Goal: Check status: Check status

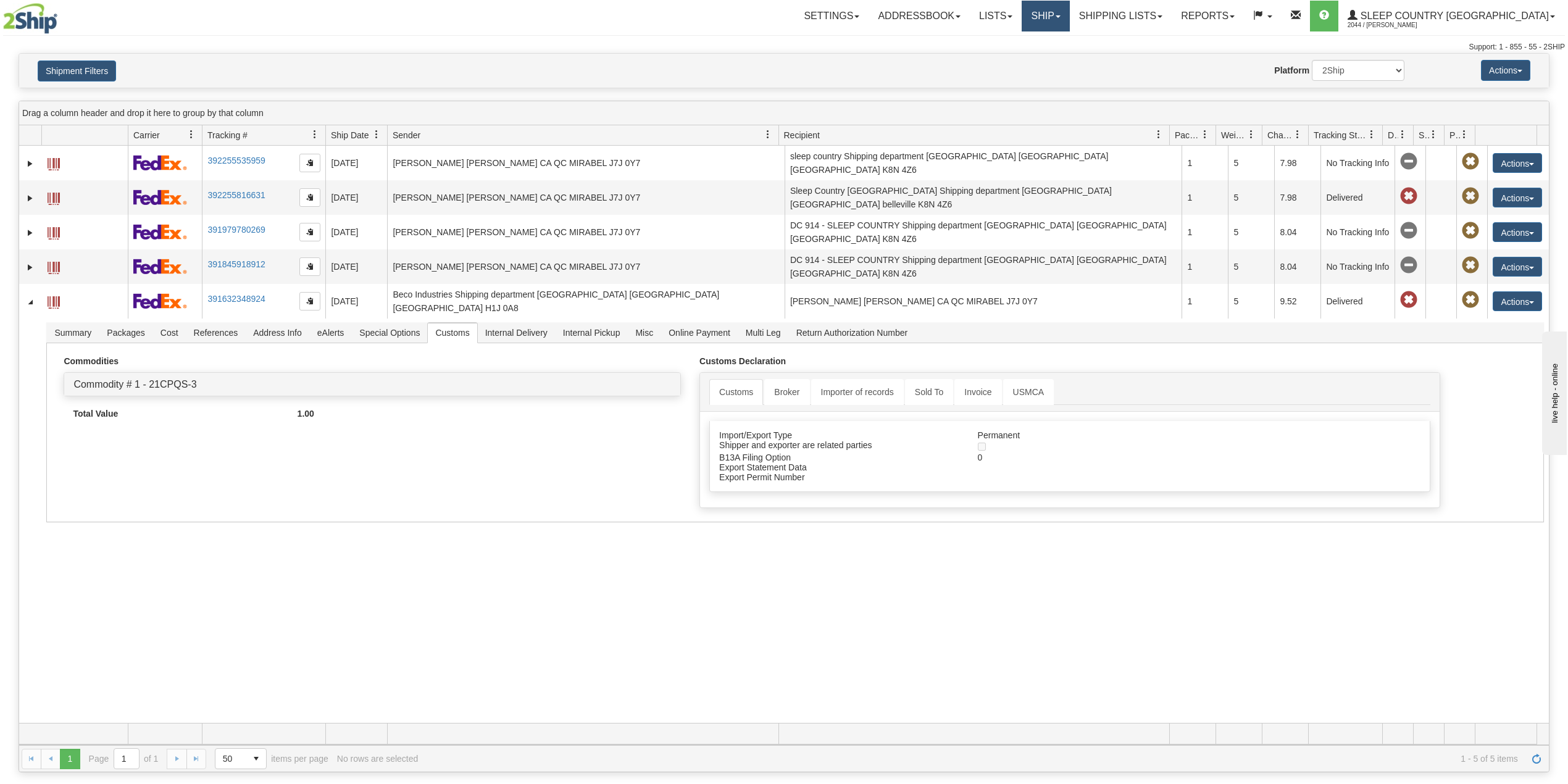
click at [1069, 8] on link "Ship" at bounding box center [1045, 16] width 47 height 31
click at [1057, 55] on span "OnHold / Order Queue" at bounding box center [1013, 59] width 87 height 10
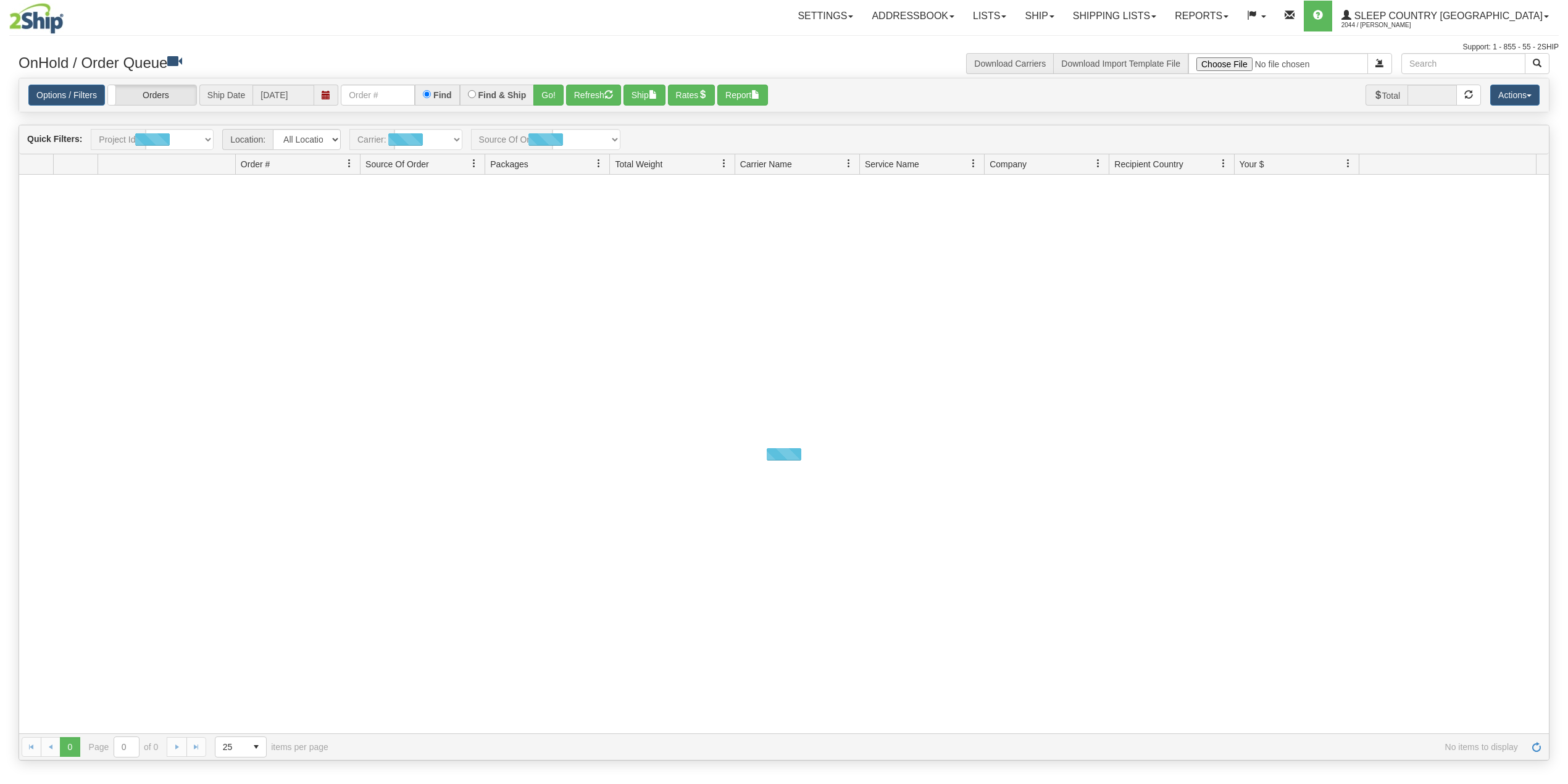
click at [368, 94] on input "text" at bounding box center [378, 95] width 74 height 21
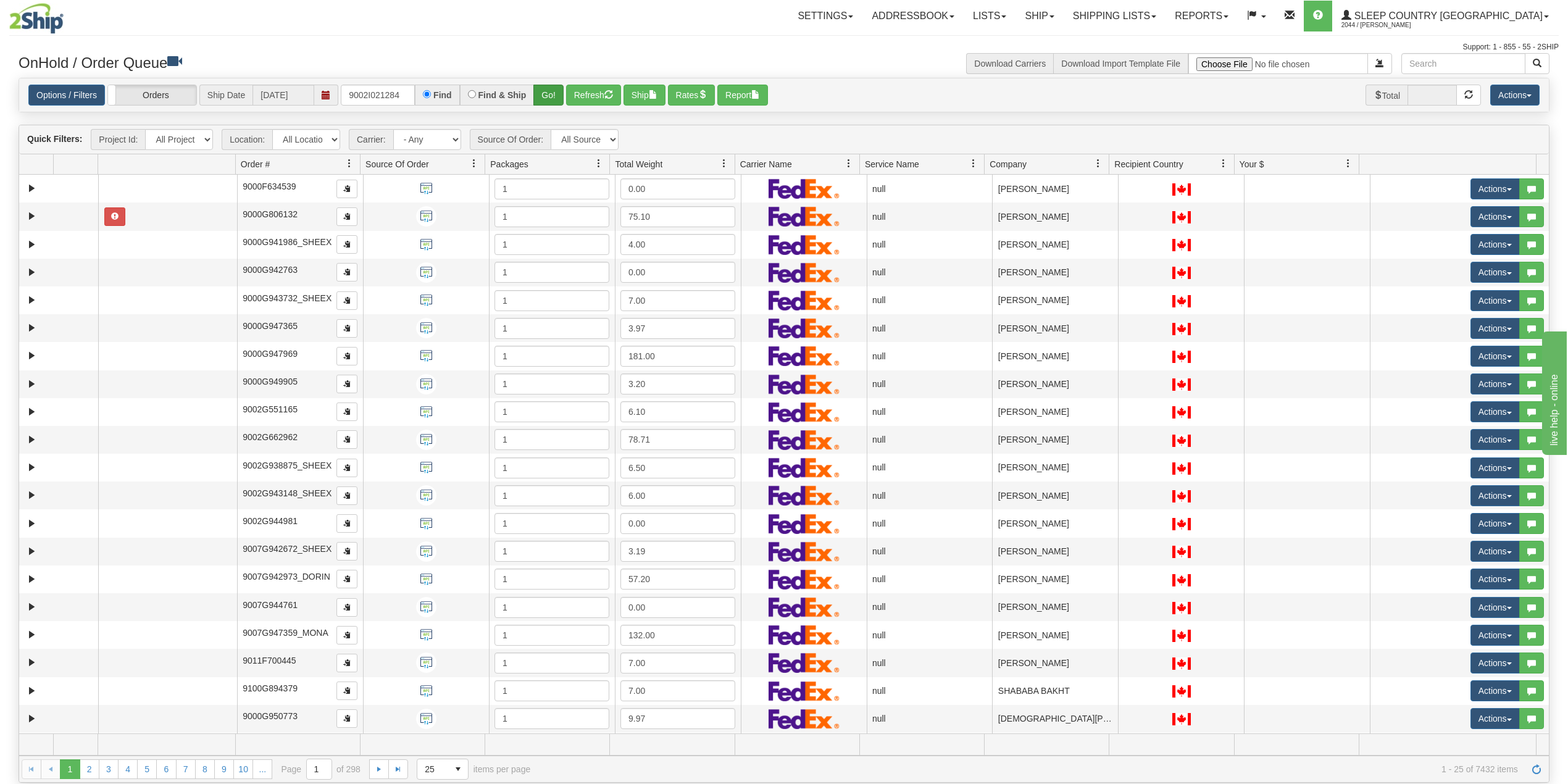
type input "9002I021284"
click at [549, 94] on button "Go!" at bounding box center [548, 95] width 31 height 21
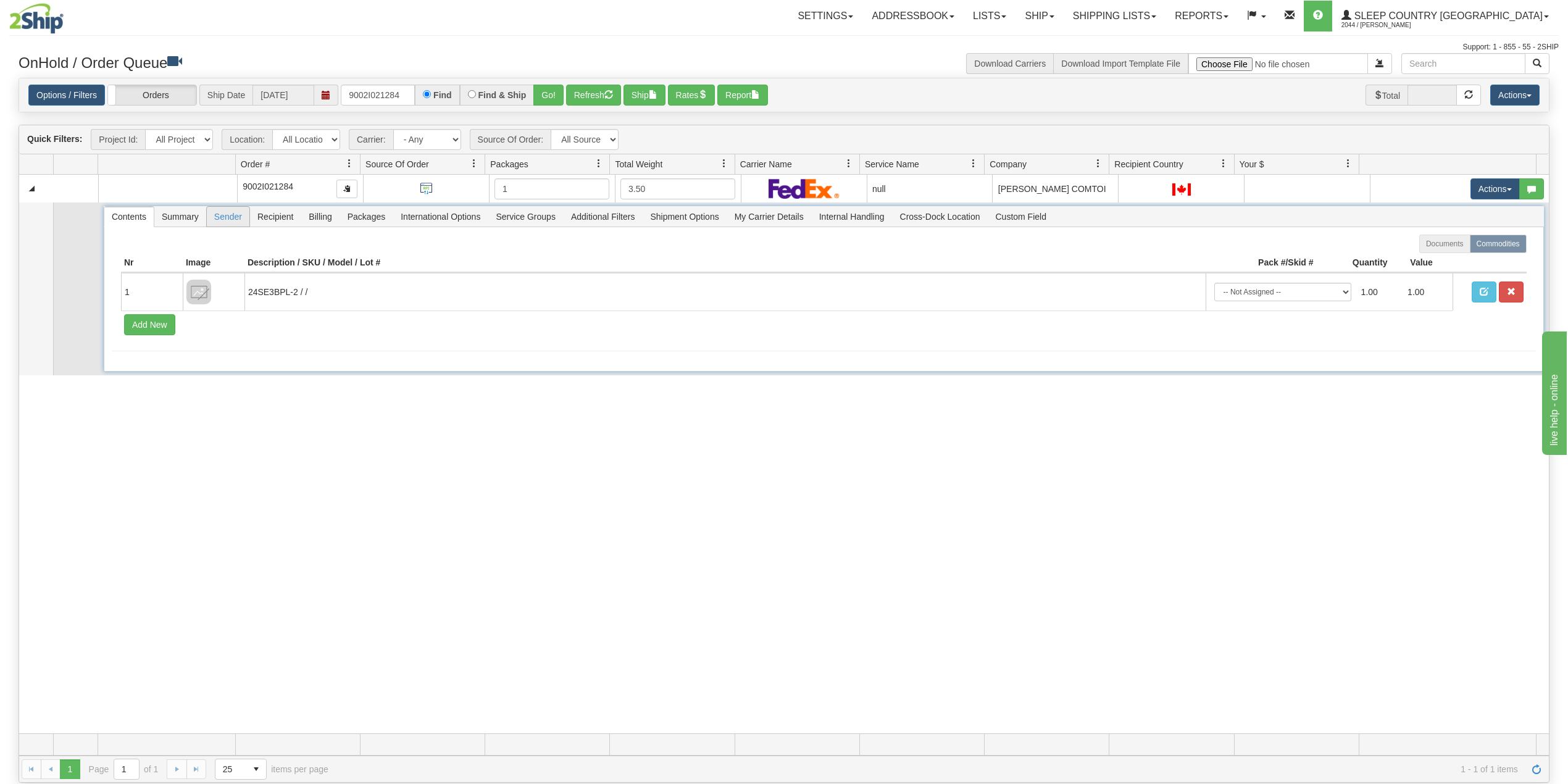
click at [223, 220] on span "Sender" at bounding box center [228, 216] width 43 height 20
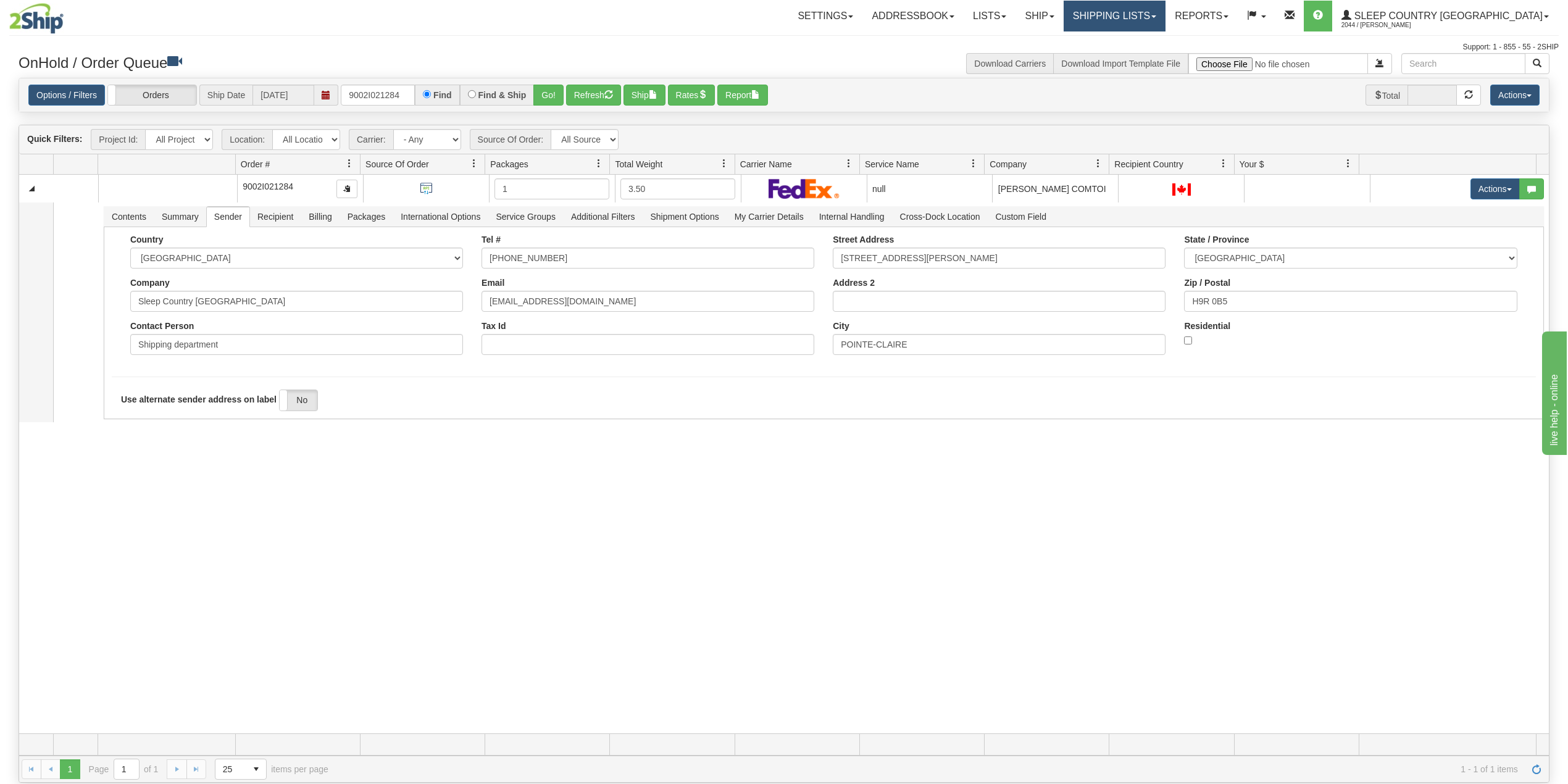
click at [1161, 15] on link "Shipping lists" at bounding box center [1114, 16] width 102 height 31
click at [1151, 60] on span "Search Shipment History" at bounding box center [1104, 59] width 96 height 10
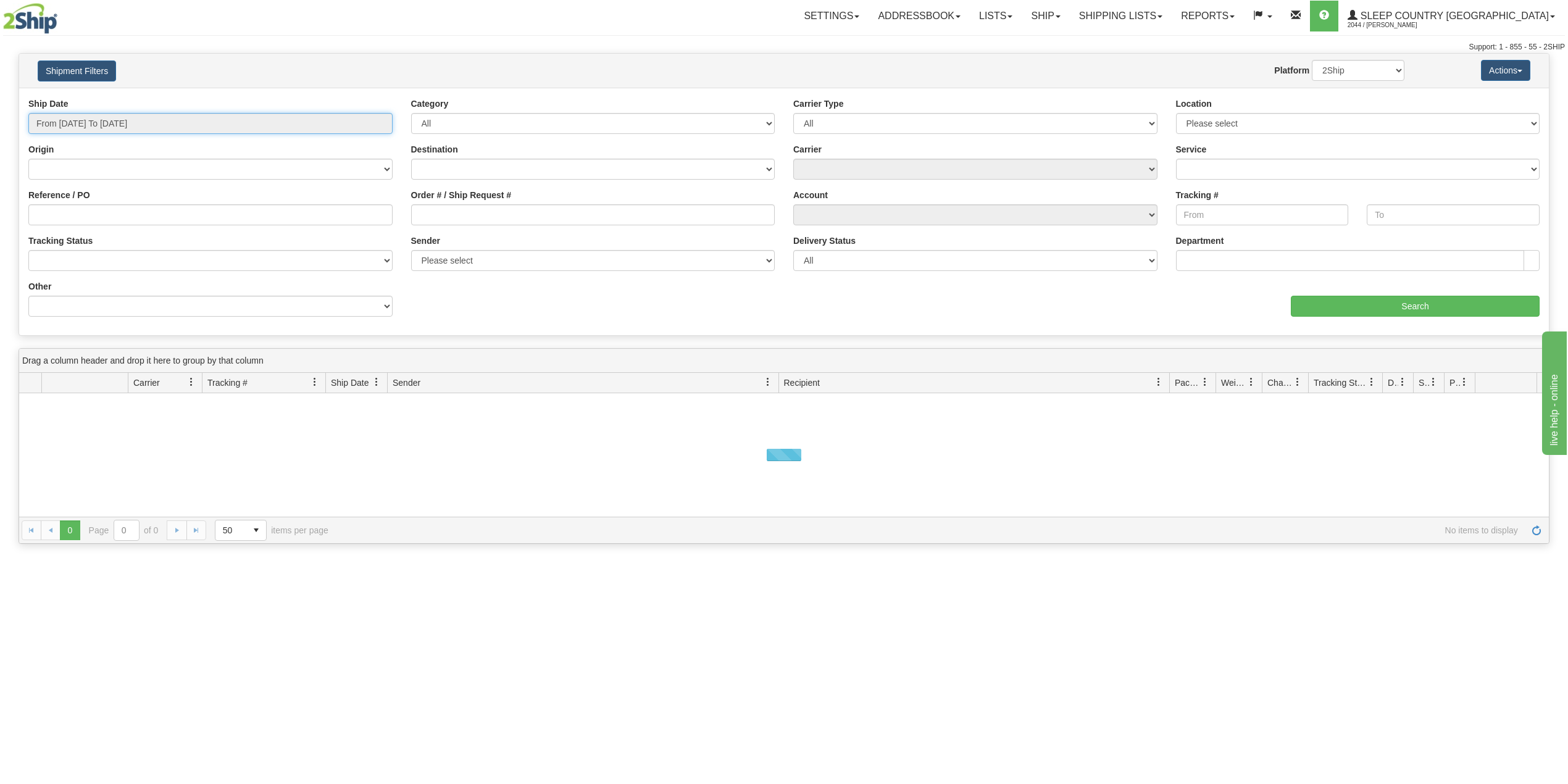
click at [107, 129] on input "From 09/01/2025 To 09/02/2025" at bounding box center [211, 124] width 364 height 21
click at [85, 216] on li "Last 30 Days" at bounding box center [83, 213] width 99 height 17
type input "From 08/04/2025 To 09/02/2025"
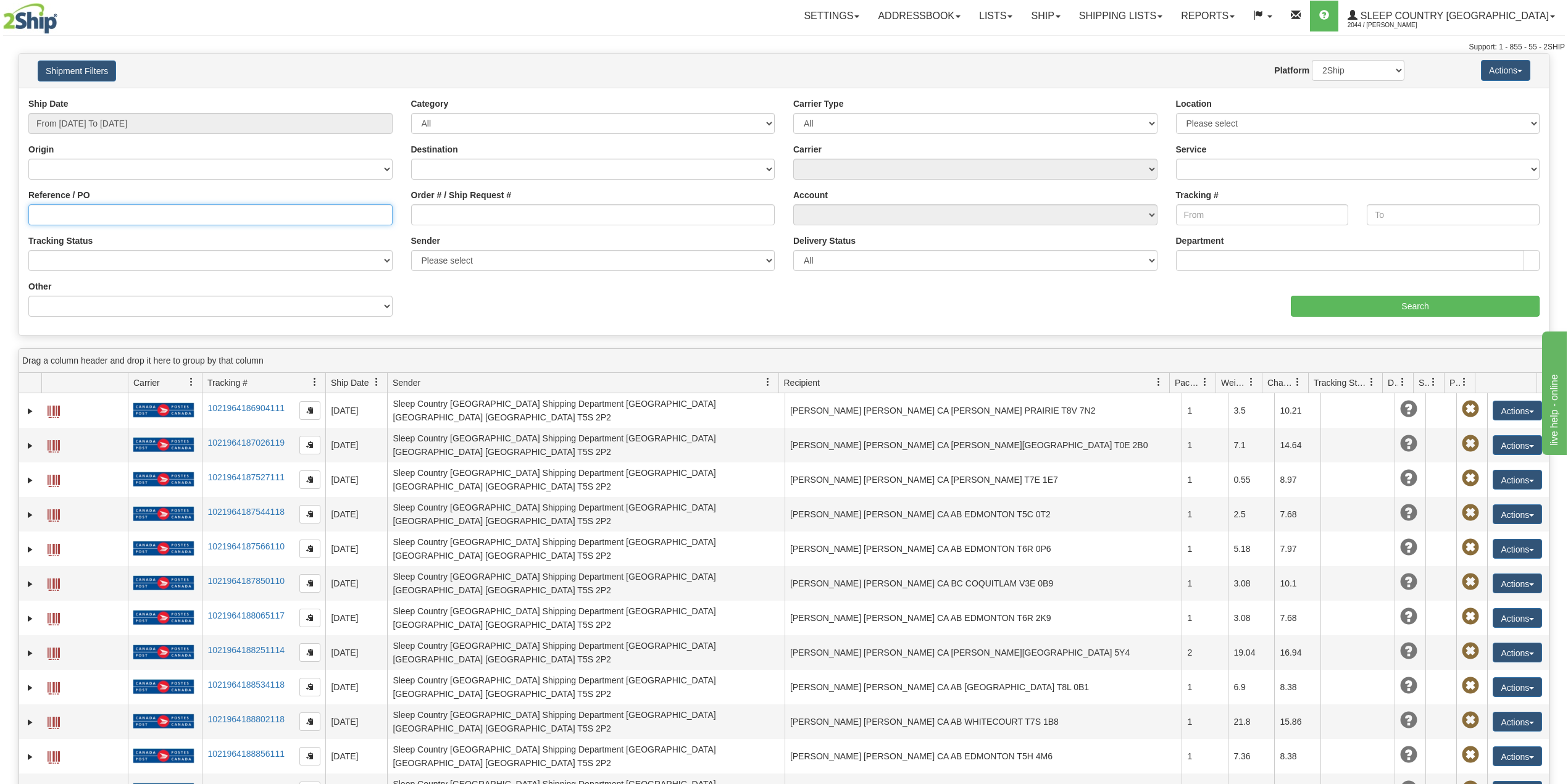
click at [85, 216] on input "Reference / PO" at bounding box center [211, 215] width 364 height 21
paste input "9002I021284"
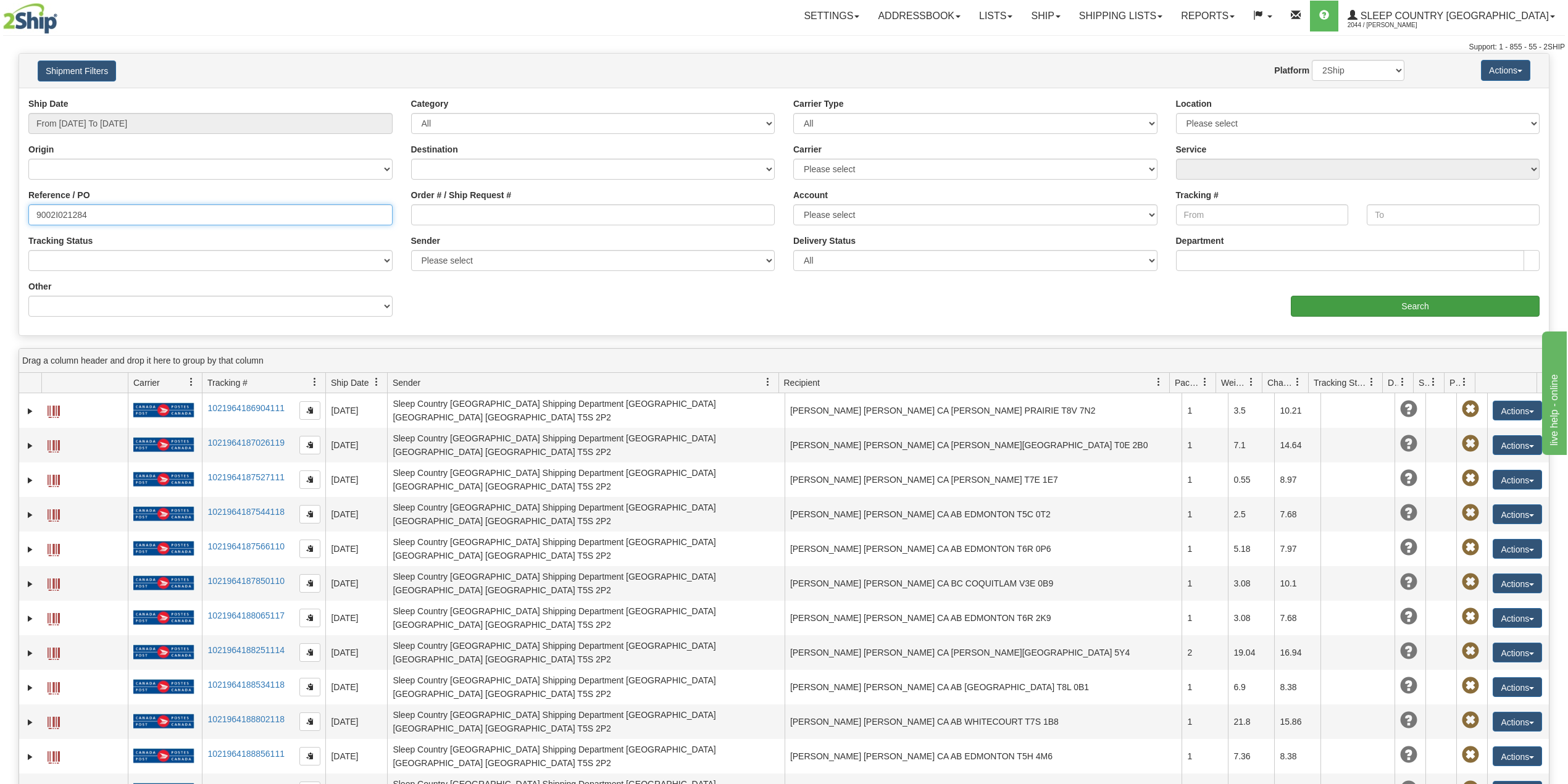
type input "9002I021284"
click at [1316, 298] on input "Search" at bounding box center [1415, 306] width 249 height 21
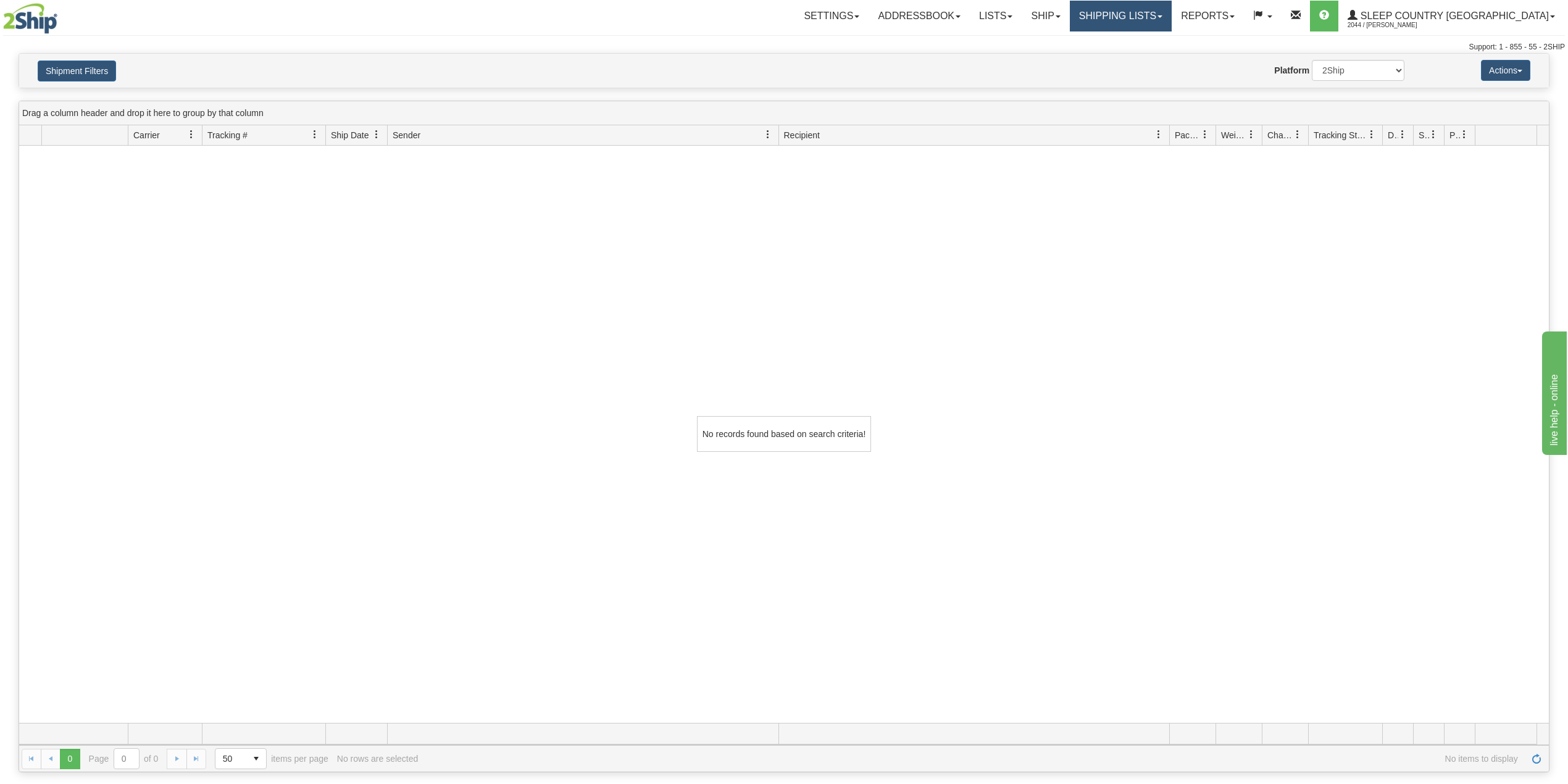
click at [1171, 14] on link "Shipping lists" at bounding box center [1121, 16] width 102 height 31
click at [1135, 42] on span "Current Shipments" at bounding box center [1099, 43] width 72 height 10
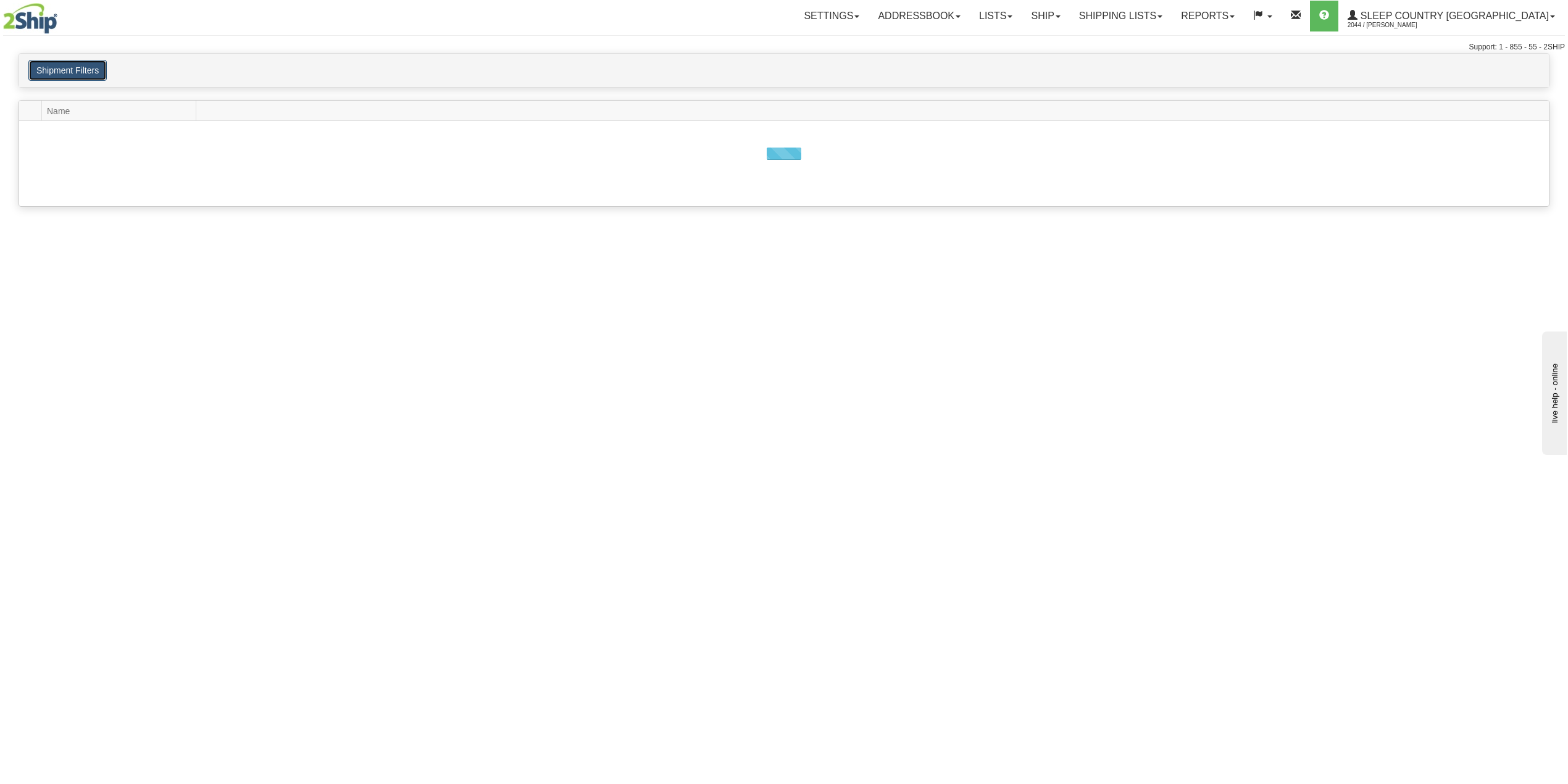
drag, startPoint x: 82, startPoint y: 72, endPoint x: 81, endPoint y: 81, distance: 9.1
click at [82, 77] on button "Shipment Filters" at bounding box center [68, 70] width 79 height 21
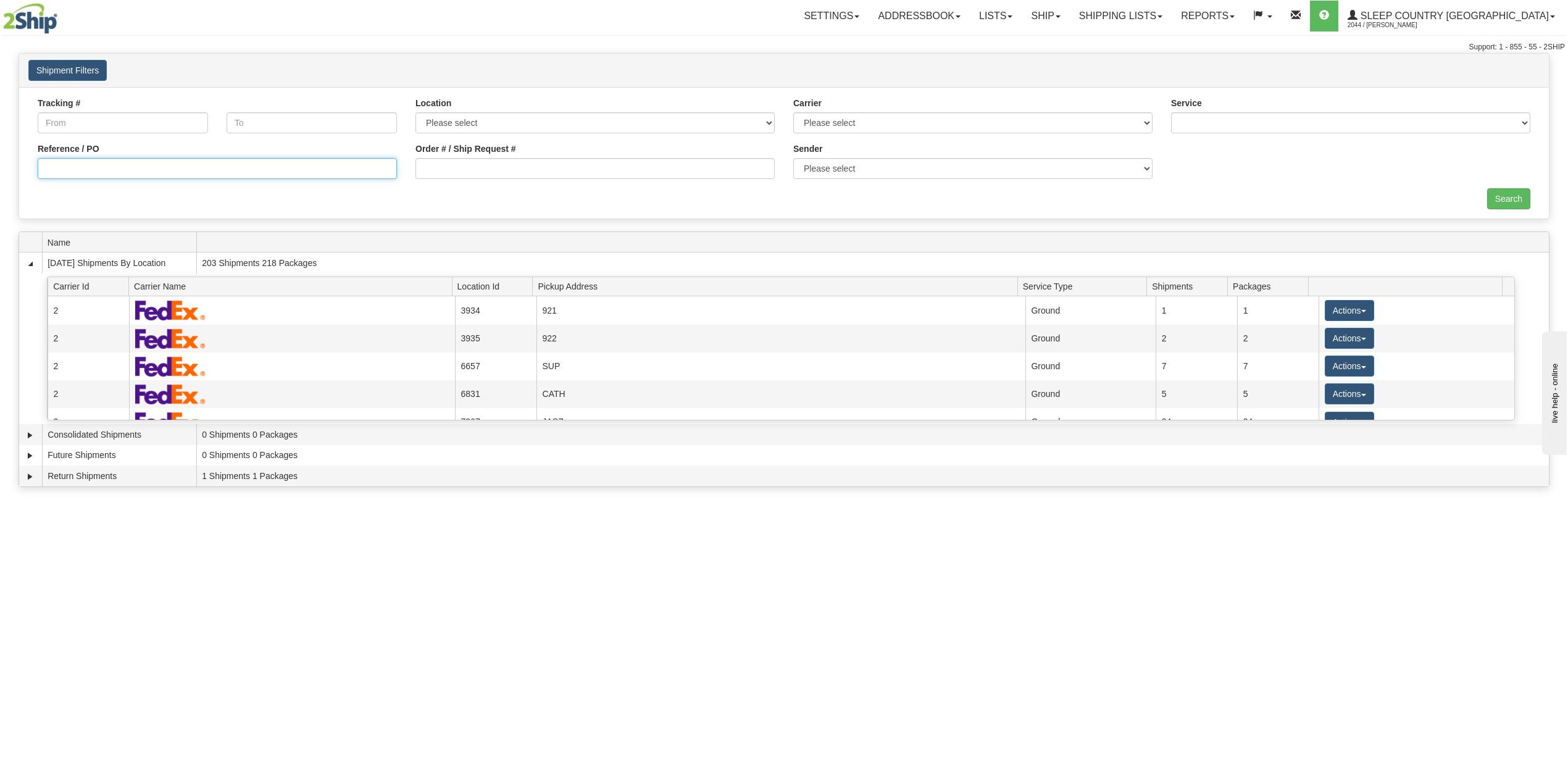
click at [104, 172] on input "Reference / PO" at bounding box center [217, 168] width 359 height 21
paste input "9002I021284"
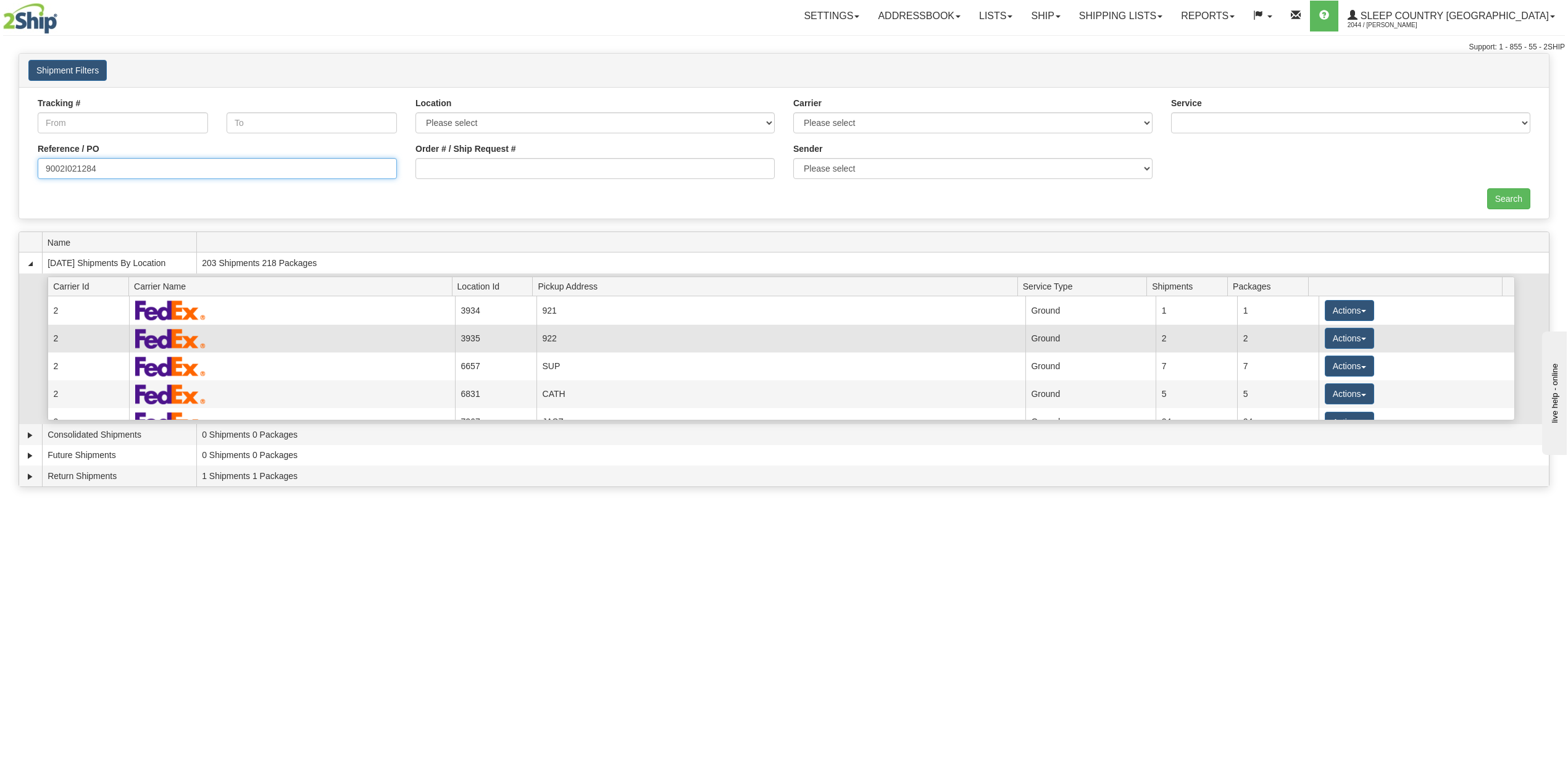
type input "9002I021284"
click at [1494, 202] on input "Search" at bounding box center [1509, 199] width 43 height 21
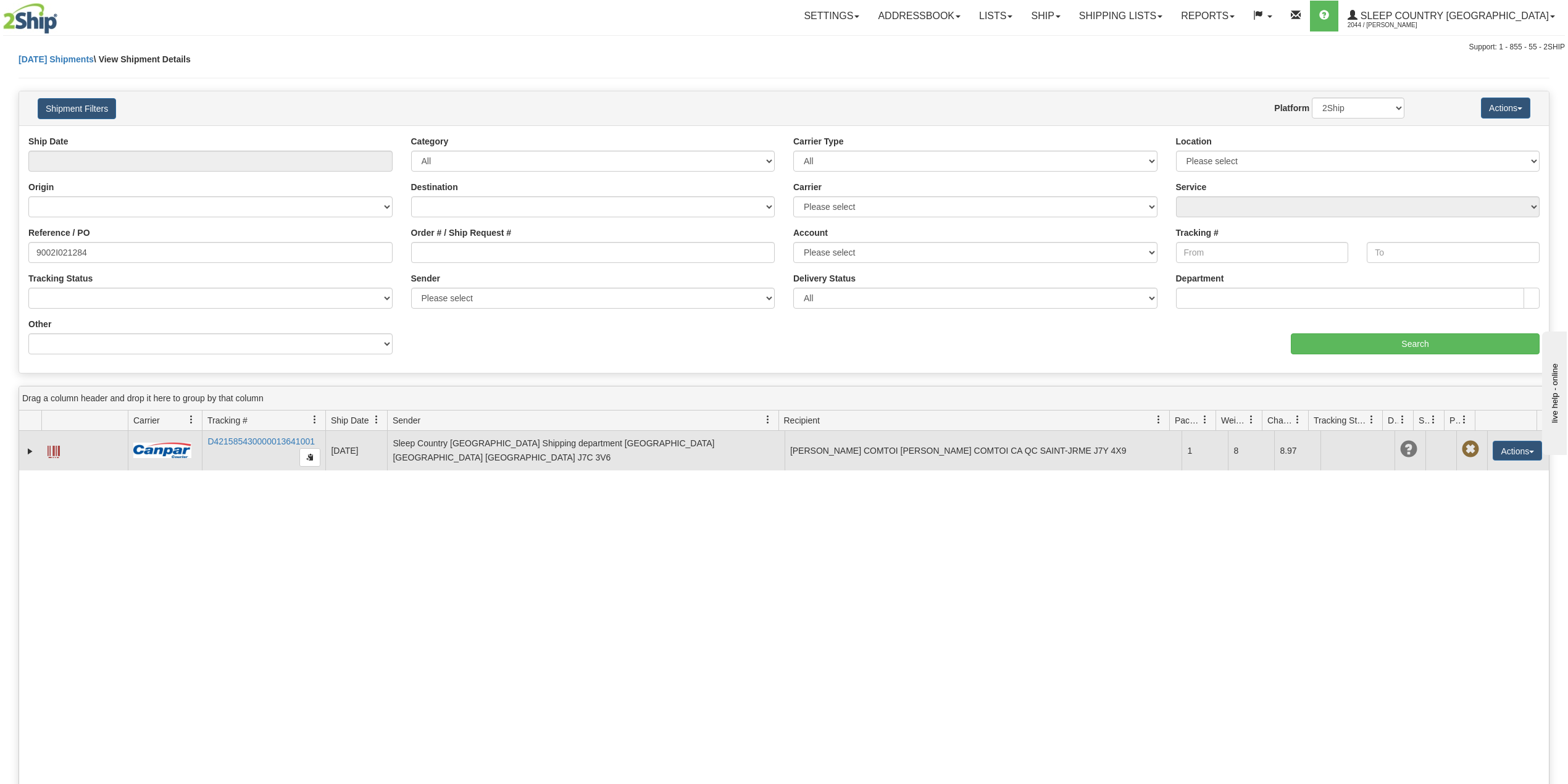
click at [55, 454] on span at bounding box center [53, 452] width 12 height 12
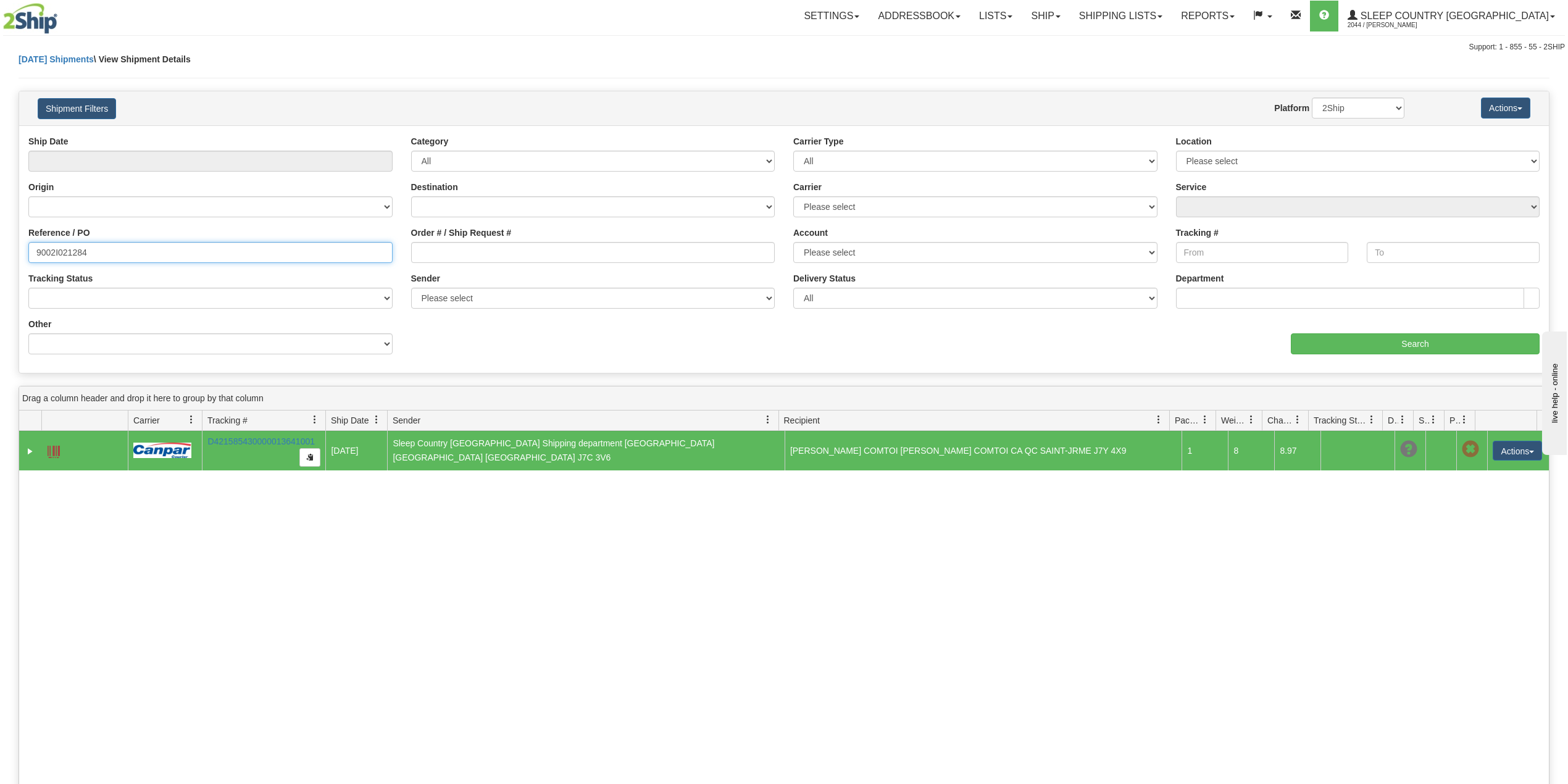
drag, startPoint x: 137, startPoint y: 263, endPoint x: 129, endPoint y: 262, distance: 8.1
click at [137, 264] on div "Reference / PO 9002I021284" at bounding box center [210, 250] width 383 height 46
click at [23, 455] on td at bounding box center [30, 451] width 22 height 40
click at [30, 452] on link "Expand" at bounding box center [30, 451] width 12 height 12
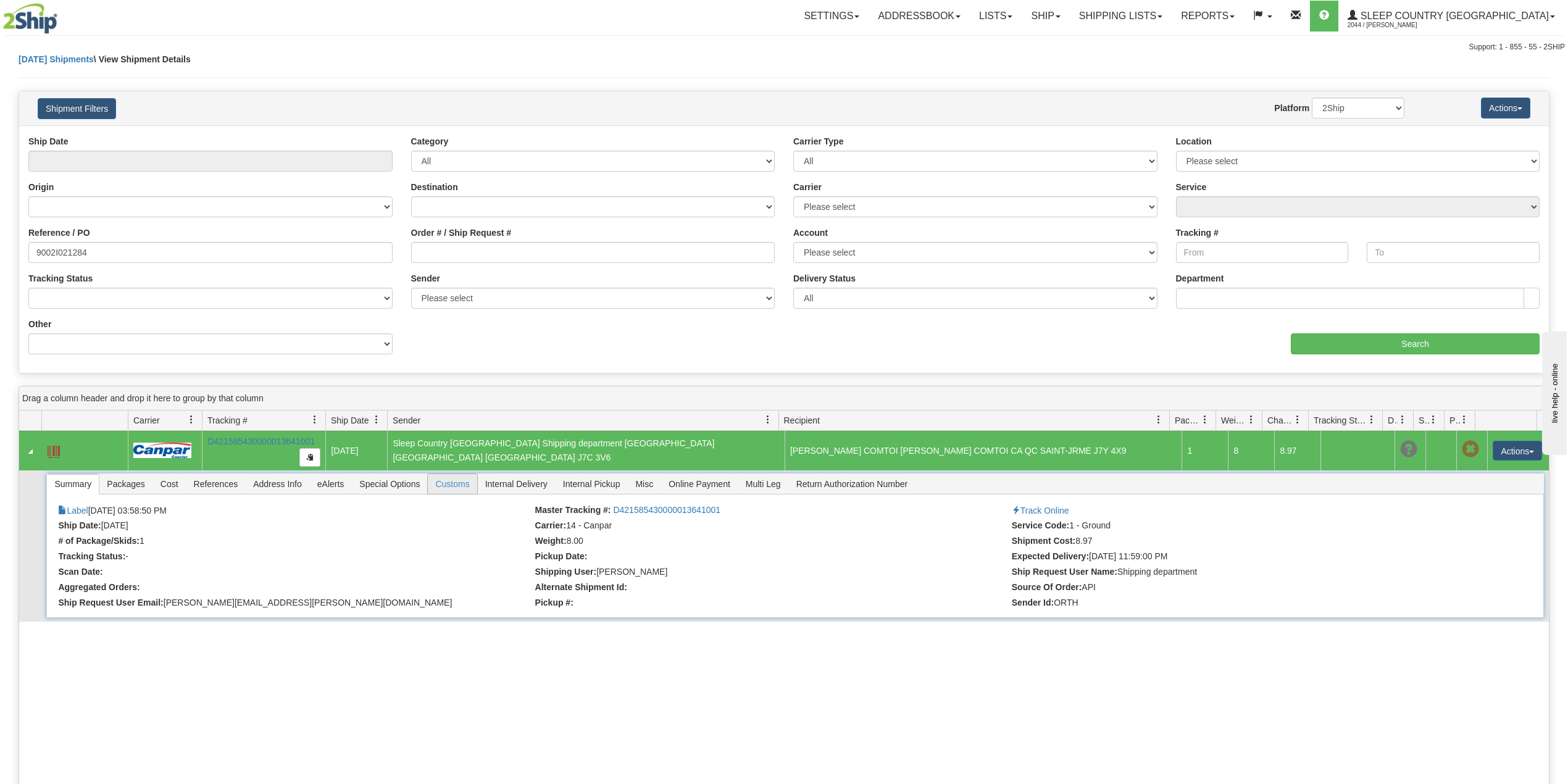
click at [467, 482] on span "Customs" at bounding box center [452, 484] width 49 height 20
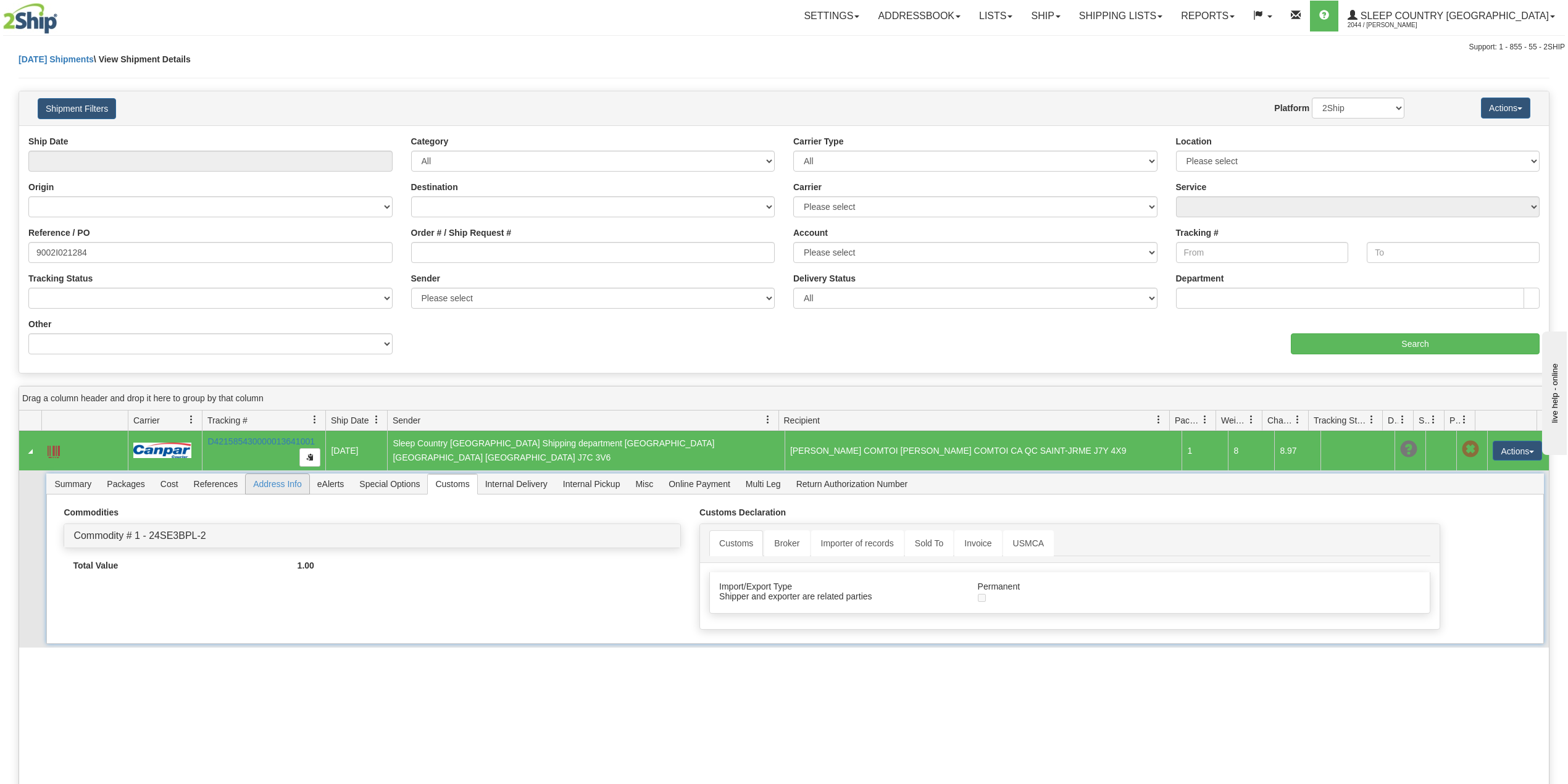
click at [277, 488] on span "Address Info" at bounding box center [278, 484] width 64 height 20
